Goal: Transaction & Acquisition: Obtain resource

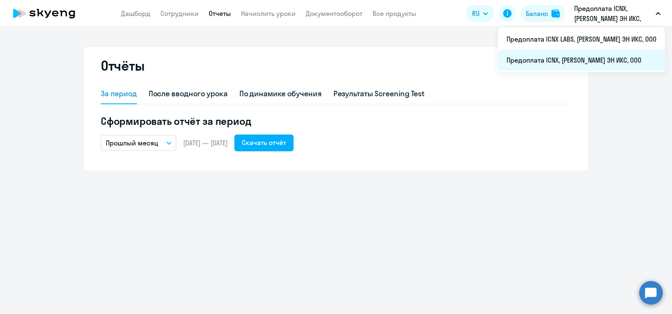
click at [580, 58] on li "Предоплата ICNX, [PERSON_NAME] ЭН ИКС, ООО" at bounding box center [581, 60] width 167 height 21
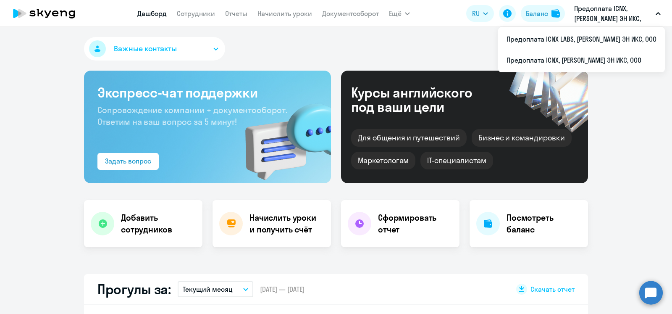
select select "30"
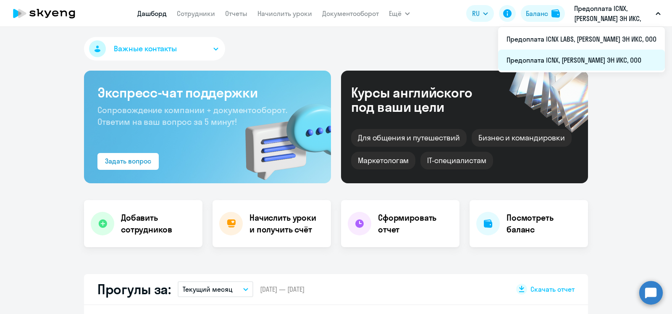
click at [592, 61] on li "Предоплата ICNX, [PERSON_NAME] ЭН ИКС, ООО" at bounding box center [581, 60] width 167 height 21
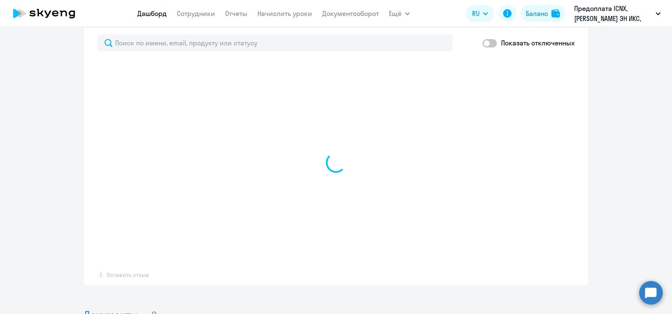
select select "30"
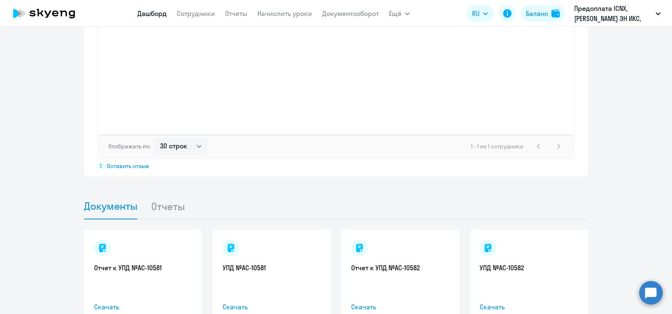
scroll to position [730, 0]
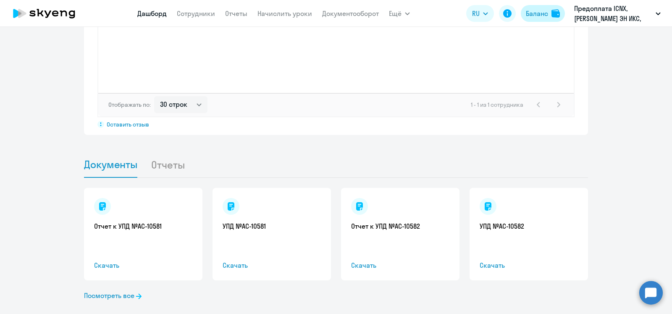
click at [543, 12] on div "Баланс" at bounding box center [537, 13] width 22 height 10
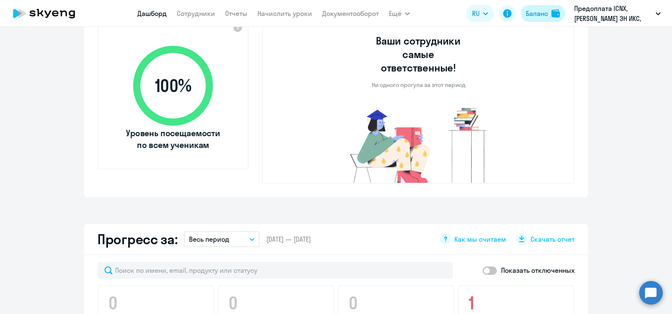
select select "english_adult_not_native_speaker"
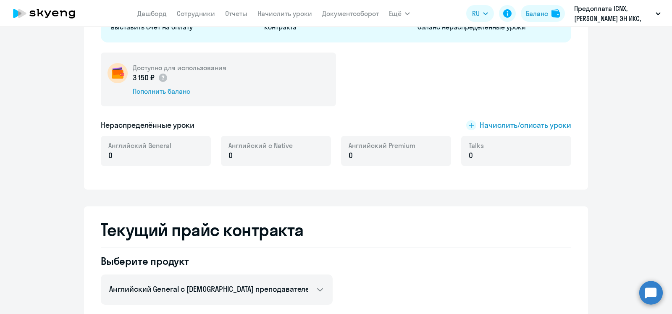
scroll to position [0, 0]
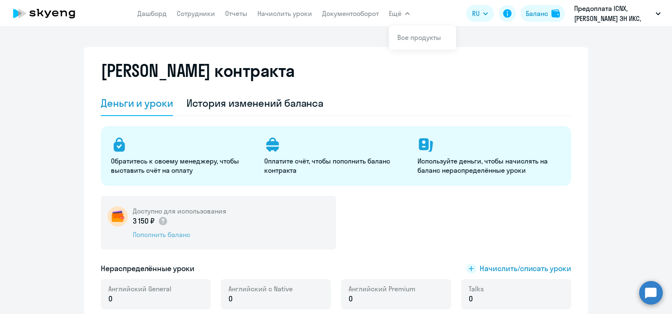
click at [175, 236] on div "Пополнить баланс" at bounding box center [180, 234] width 94 height 9
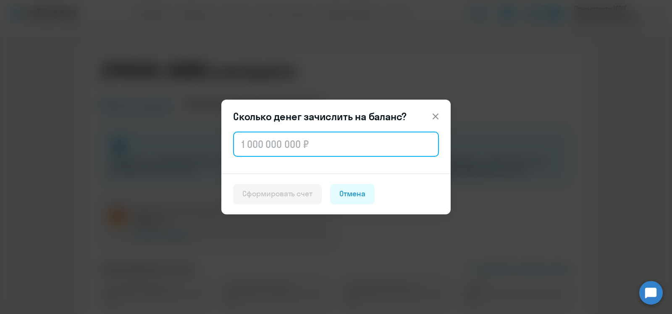
click at [277, 146] on input "text" at bounding box center [336, 144] width 206 height 25
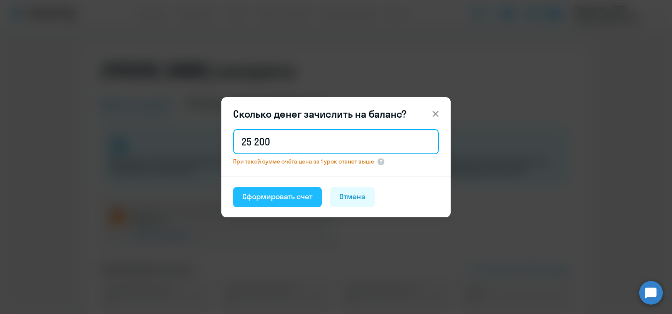
type input "25 200"
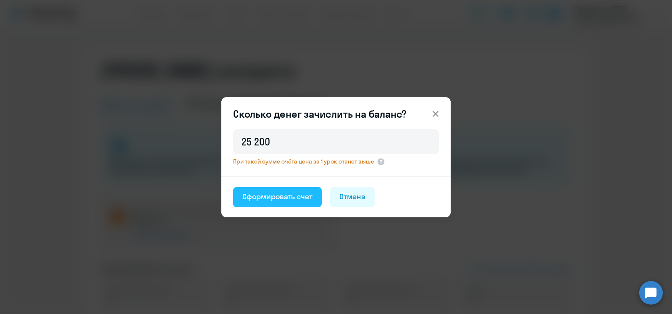
click at [294, 195] on div "Сформировать счет" at bounding box center [277, 196] width 70 height 11
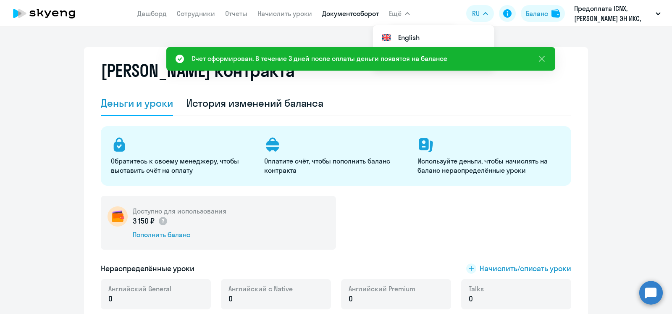
click at [354, 17] on link "Документооборот" at bounding box center [350, 13] width 57 height 8
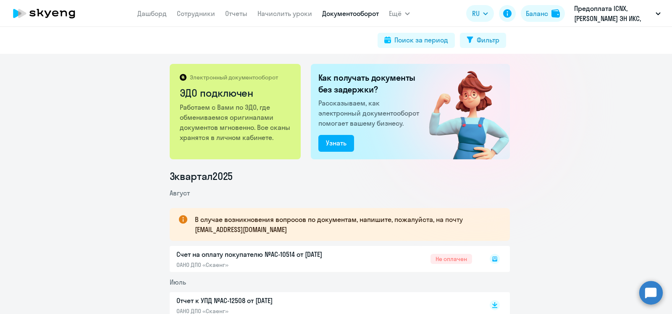
scroll to position [53, 0]
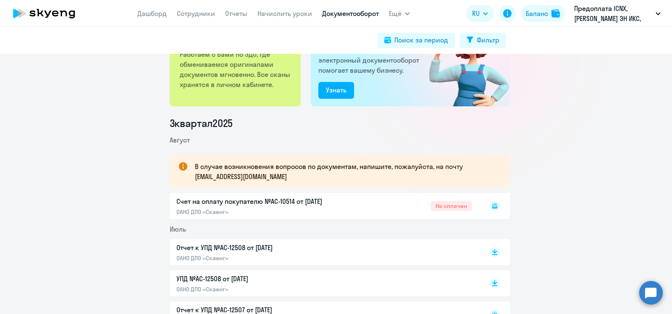
click at [221, 199] on div "Счет на оплату покупателю №AC-10514 от 28.08.2025 ОАНО ДПО «Скаенг» Не оплачен" at bounding box center [340, 206] width 340 height 26
click at [493, 207] on icon at bounding box center [495, 205] width 5 height 5
click at [219, 203] on div "Счет на оплату покупателю №AC-10514 от 28.08.2025 ОАНО ДПО «Скаенг» Не оплачен" at bounding box center [340, 206] width 340 height 26
click at [452, 202] on div "Счет на оплату покупателю №AC-10514 от 28.08.2025 ОАНО ДПО «Скаенг» Не оплачен" at bounding box center [340, 206] width 340 height 26
click at [309, 201] on div "Счет на оплату покупателю №AC-10514 от 28.08.2025 ОАНО ДПО «Скаенг» Не оплачен" at bounding box center [340, 206] width 340 height 26
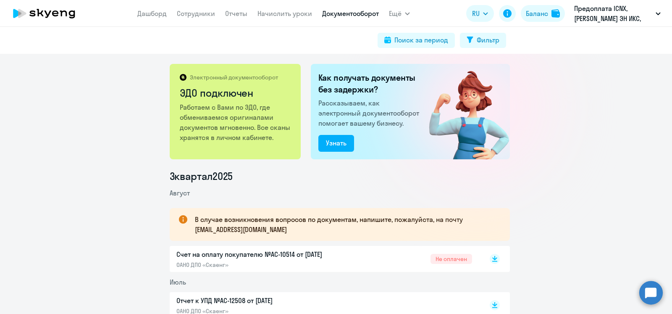
scroll to position [53, 0]
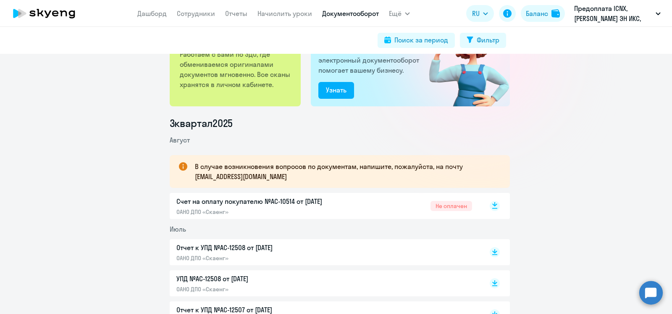
click at [491, 206] on rect at bounding box center [495, 206] width 10 height 10
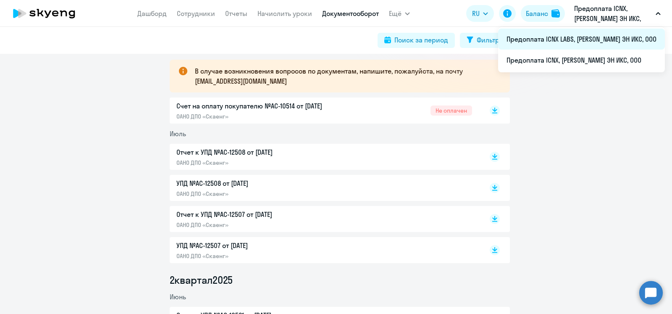
click at [600, 41] on li "Предоплата ICNX LABS, [PERSON_NAME] ЭН ИКС, ООО" at bounding box center [581, 39] width 167 height 21
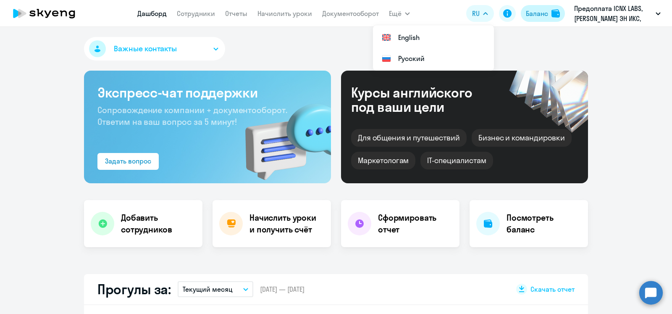
select select "30"
click at [551, 14] on button "Баланс" at bounding box center [543, 13] width 44 height 17
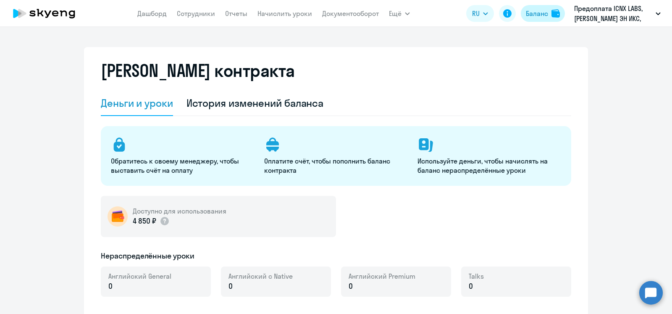
select select "english_adult_not_native_speaker"
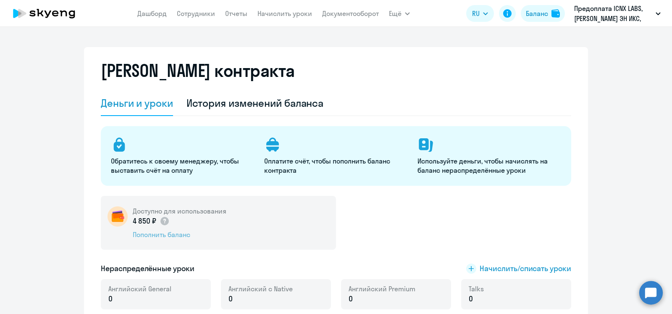
click at [154, 237] on div "Пополнить баланс" at bounding box center [180, 234] width 94 height 9
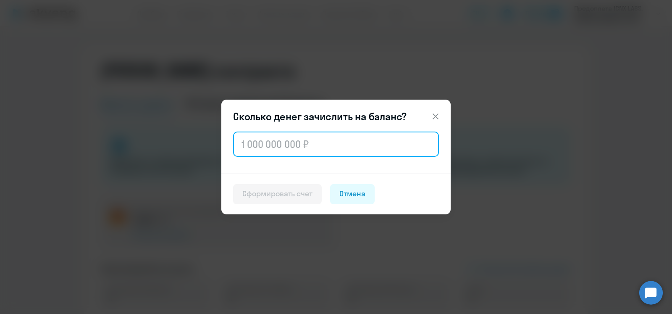
click at [318, 144] on input "text" at bounding box center [336, 144] width 206 height 25
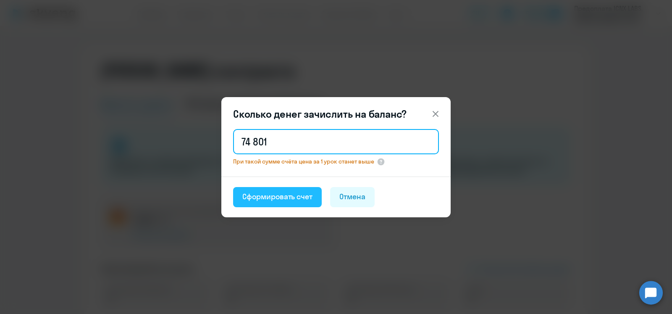
type input "74 801"
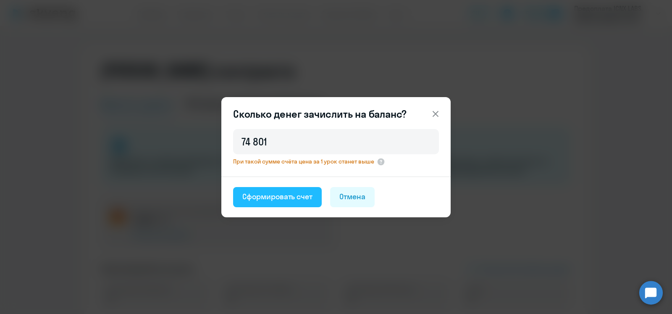
click at [292, 203] on button "Сформировать счет" at bounding box center [277, 197] width 89 height 20
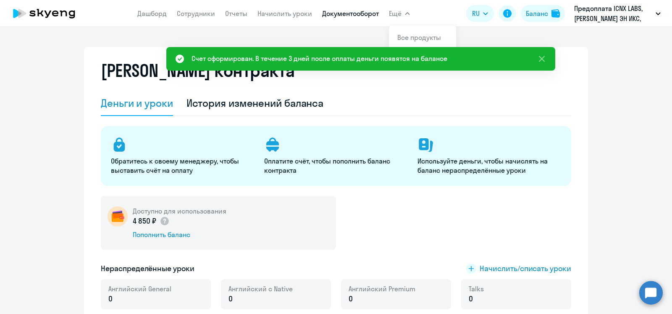
click at [361, 15] on link "Документооборот" at bounding box center [350, 13] width 57 height 8
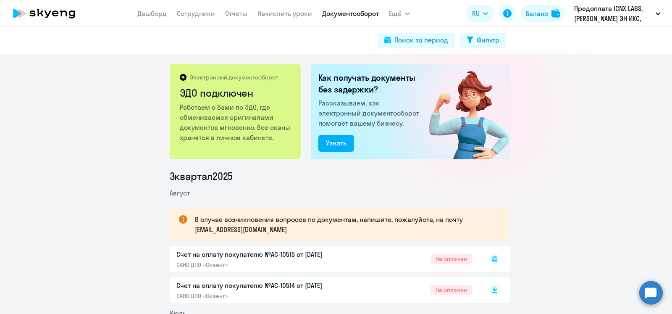
scroll to position [53, 0]
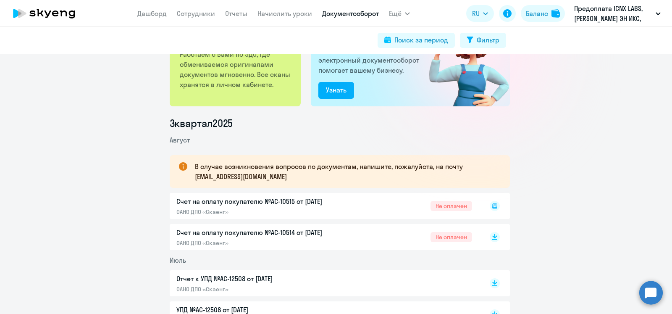
click at [295, 198] on div "Счет на оплату покупателю №AC-10515 от 28.08.2025 ОАНО ДПО «Скаенг» Не оплачен" at bounding box center [340, 206] width 340 height 26
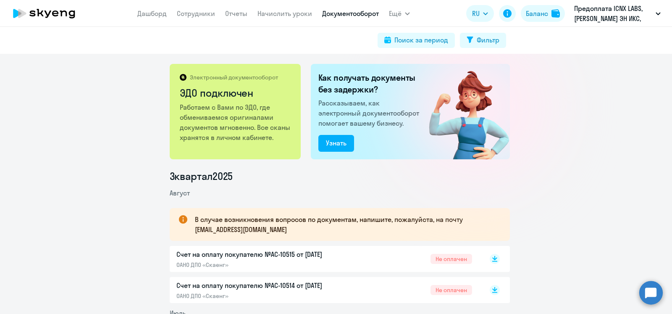
scroll to position [53, 0]
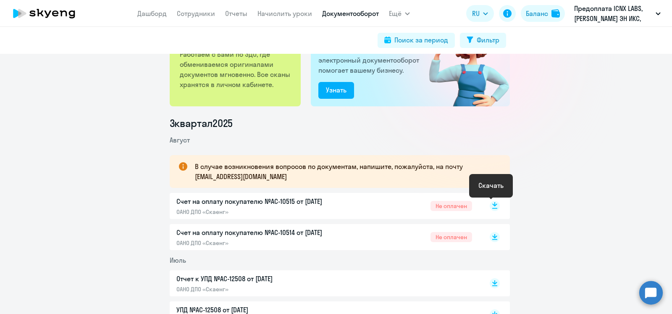
click at [495, 207] on rect at bounding box center [495, 206] width 10 height 10
